Goal: Browse casually: Explore the website without a specific task or goal

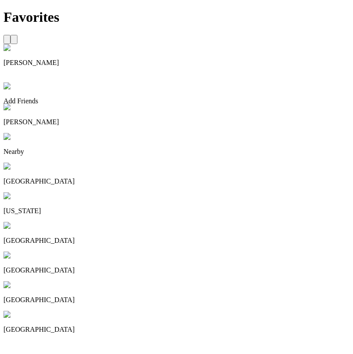
click at [30, 222] on img at bounding box center [16, 226] width 26 height 8
click at [112, 206] on img at bounding box center [176, 177] width 353 height 354
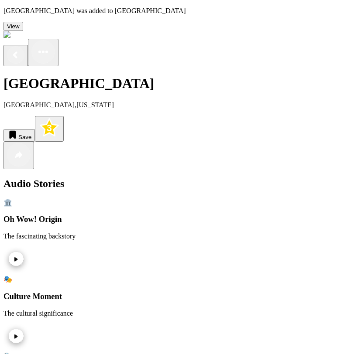
click at [55, 40] on rect "More options" at bounding box center [43, 52] width 24 height 24
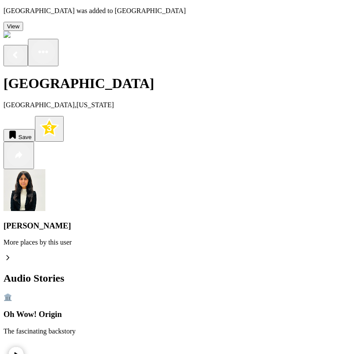
click at [16, 31] on img at bounding box center [36, 35] width 67 height 8
click at [17, 46] on rect "Return to previous page" at bounding box center [15, 54] width 17 height 17
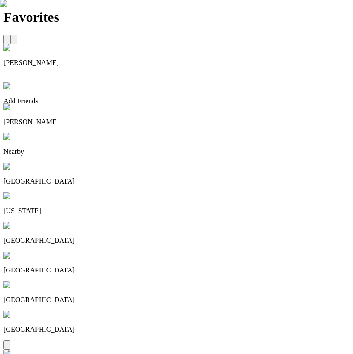
click at [31, 133] on img at bounding box center [16, 137] width 27 height 8
click at [45, 163] on img at bounding box center [24, 167] width 42 height 8
click at [31, 133] on img at bounding box center [16, 137] width 27 height 8
click at [137, 198] on img at bounding box center [176, 177] width 353 height 354
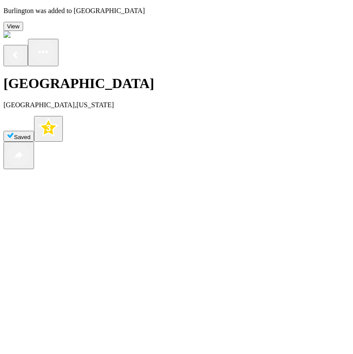
click at [22, 46] on rect "Return to previous page" at bounding box center [15, 54] width 17 height 17
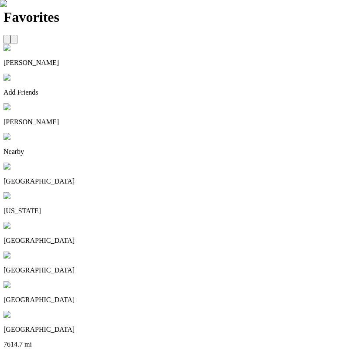
click at [241, 166] on img at bounding box center [176, 177] width 353 height 354
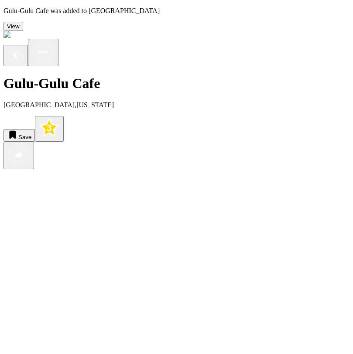
click at [55, 40] on rect "More options" at bounding box center [43, 52] width 24 height 24
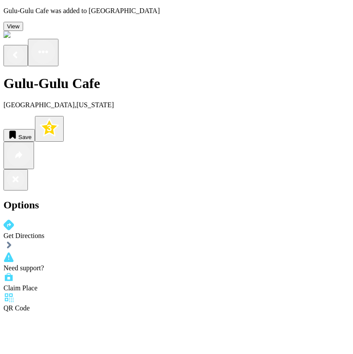
click at [166, 292] on div "Claim Place" at bounding box center [176, 282] width 346 height 20
